Goal: Task Accomplishment & Management: Use online tool/utility

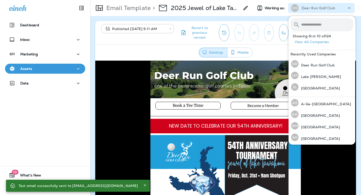
scroll to position [79, 0]
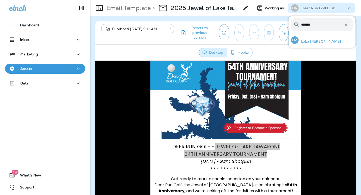
type input "*******"
click at [300, 41] on p "Lake [PERSON_NAME]" at bounding box center [320, 41] width 43 height 4
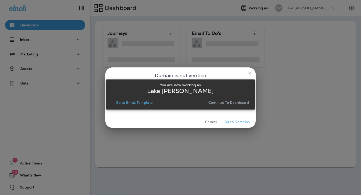
click at [131, 101] on p "Go to Email Template" at bounding box center [134, 103] width 37 height 4
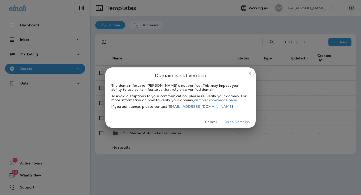
click at [251, 72] on icon "close" at bounding box center [250, 74] width 4 height 4
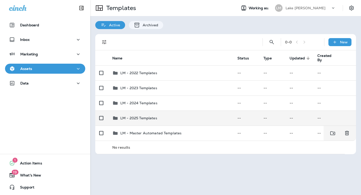
click at [156, 118] on p "LM - 2025 Templates" at bounding box center [138, 118] width 37 height 4
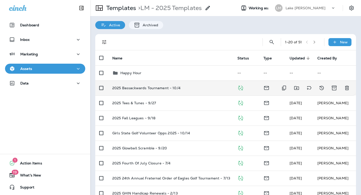
click at [166, 86] on p "2025 Bassackwards Tournament - 10/4" at bounding box center [146, 88] width 68 height 4
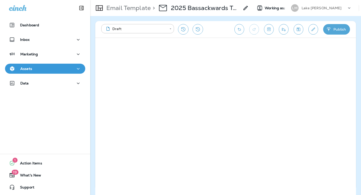
click at [337, 33] on button "Publish" at bounding box center [337, 29] width 27 height 11
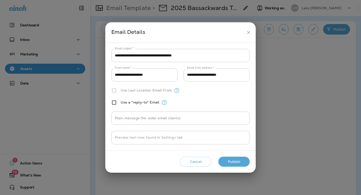
click at [232, 162] on button "Publish" at bounding box center [234, 162] width 31 height 10
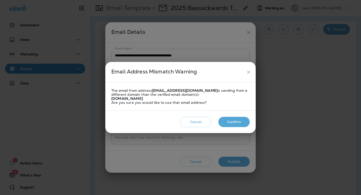
click at [231, 119] on button "Confirm" at bounding box center [234, 122] width 31 height 10
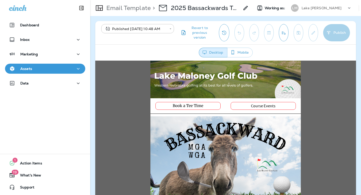
click at [284, 36] on button "Send test email" at bounding box center [284, 32] width 10 height 17
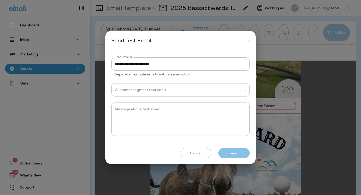
click at [235, 151] on button "Send" at bounding box center [234, 153] width 31 height 10
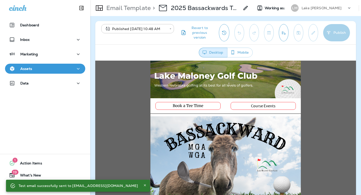
click at [313, 6] on p "Lake [PERSON_NAME]" at bounding box center [322, 8] width 40 height 4
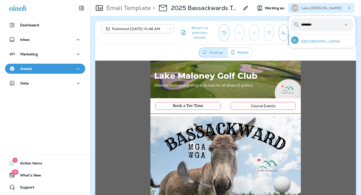
type input "********"
click at [307, 43] on p "[GEOGRAPHIC_DATA]" at bounding box center [319, 41] width 41 height 4
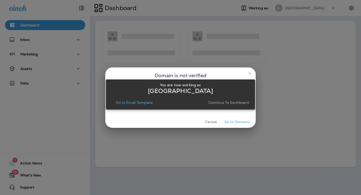
click at [130, 106] on div "You are now working as [GEOGRAPHIC_DATA] Go to Email Template Continue to Dashb…" at bounding box center [180, 94] width 141 height 27
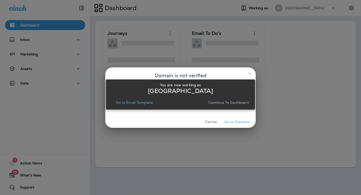
click at [130, 103] on p "Go to Email Template" at bounding box center [134, 103] width 37 height 4
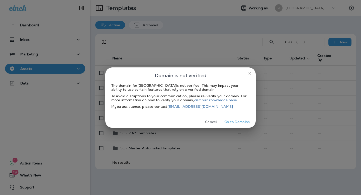
click at [250, 76] on button "close" at bounding box center [250, 74] width 8 height 8
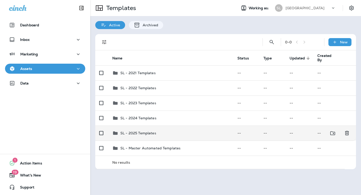
click at [157, 138] on td "SL - 2025 Templates" at bounding box center [170, 133] width 125 height 15
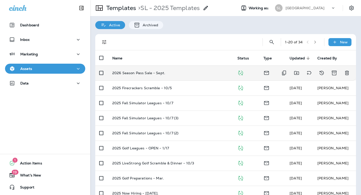
click at [142, 73] on p "2026 Season Pass Sale - Sept." at bounding box center [138, 73] width 53 height 4
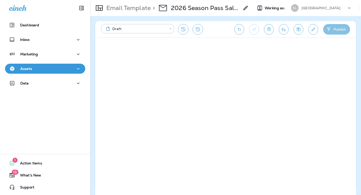
click at [335, 31] on button "Publish" at bounding box center [337, 29] width 27 height 11
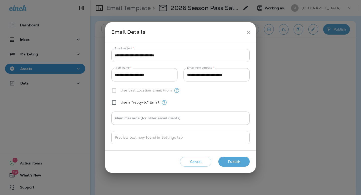
click at [229, 162] on button "Publish" at bounding box center [234, 162] width 31 height 10
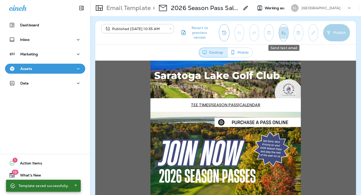
click at [285, 35] on button "Send test email" at bounding box center [284, 32] width 10 height 17
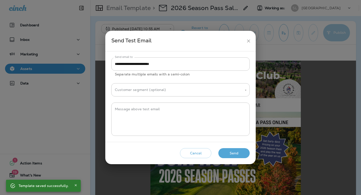
click at [237, 156] on button "Send" at bounding box center [234, 153] width 31 height 10
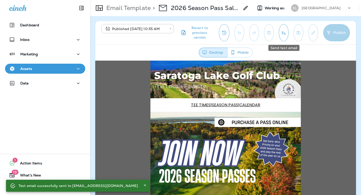
click at [284, 34] on icon "Send test email" at bounding box center [283, 32] width 5 height 5
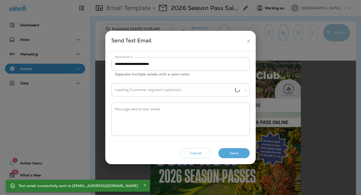
click at [233, 151] on button "Send" at bounding box center [234, 153] width 31 height 10
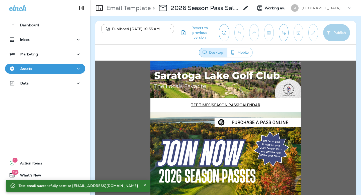
click at [279, 33] on button "Send test email" at bounding box center [284, 32] width 10 height 17
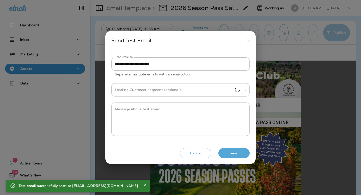
click at [239, 151] on button "Send" at bounding box center [234, 153] width 31 height 10
